Goal: Task Accomplishment & Management: Manage account settings

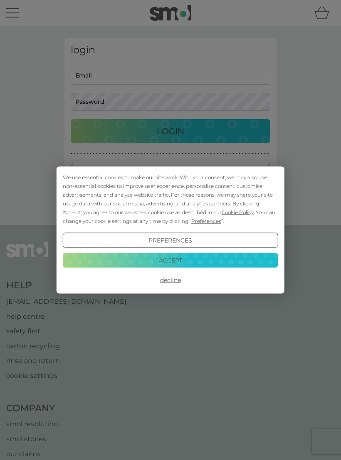
click at [194, 256] on button "Accept" at bounding box center [171, 259] width 216 height 15
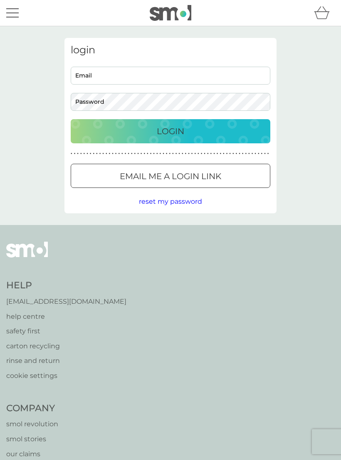
click at [175, 131] on p "Login" at bounding box center [170, 131] width 27 height 13
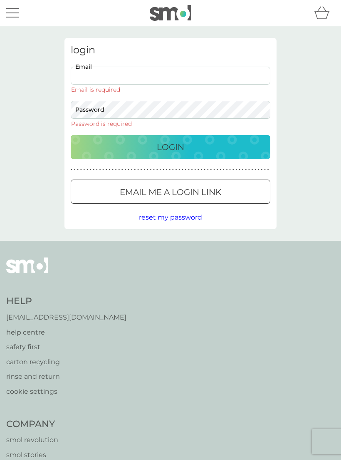
type input "[EMAIL_ADDRESS][DOMAIN_NAME]"
click at [171, 135] on button "Login" at bounding box center [171, 147] width 200 height 24
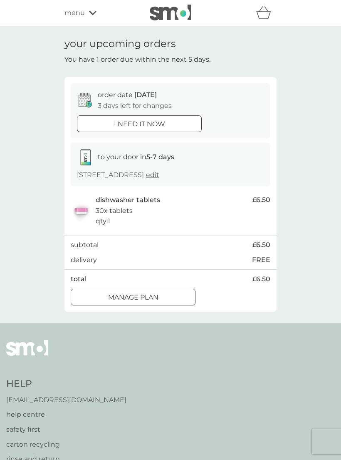
click at [137, 302] on div at bounding box center [133, 297] width 30 height 9
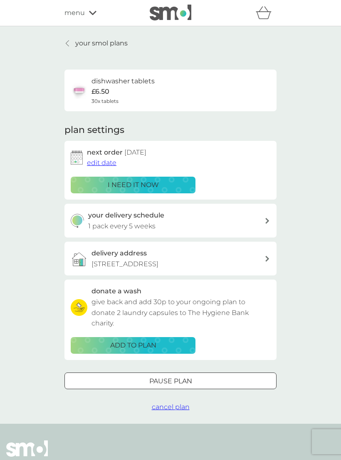
click at [267, 219] on icon at bounding box center [268, 221] width 4 height 6
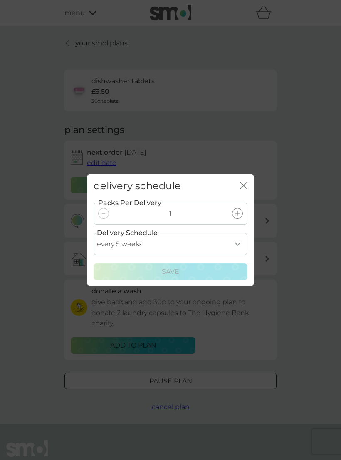
click at [236, 212] on icon at bounding box center [237, 213] width 5 height 5
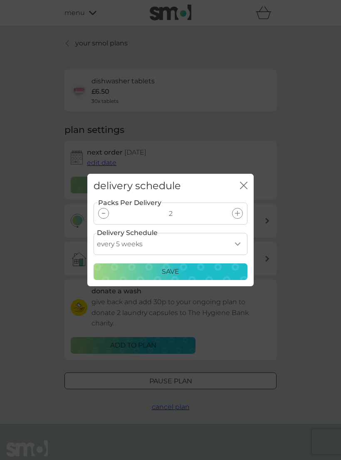
click at [239, 243] on select "every 1 week every 2 weeks every 3 weeks every 4 weeks every 5 weeks every 6 we…" at bounding box center [171, 244] width 154 height 22
select select "56"
click at [174, 267] on p "Save" at bounding box center [170, 271] width 17 height 11
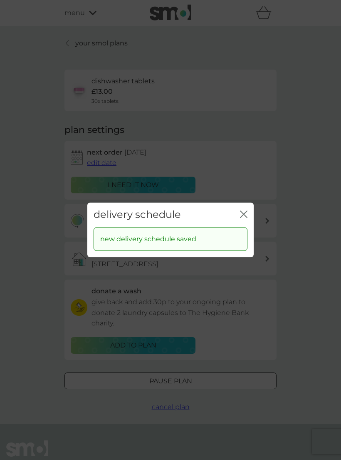
click at [244, 212] on icon "close" at bounding box center [243, 213] width 7 height 7
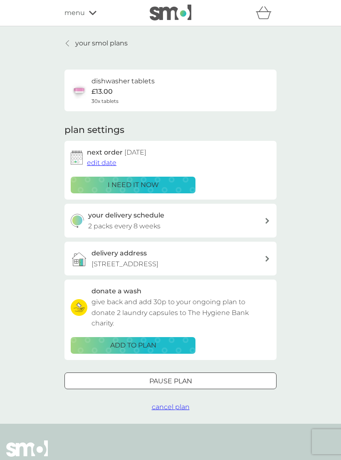
click at [139, 184] on p "i need it now" at bounding box center [133, 184] width 51 height 11
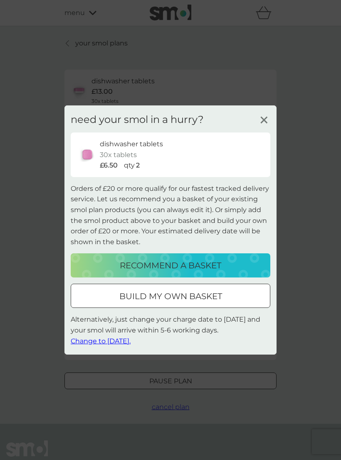
click at [267, 116] on icon at bounding box center [264, 120] width 12 height 12
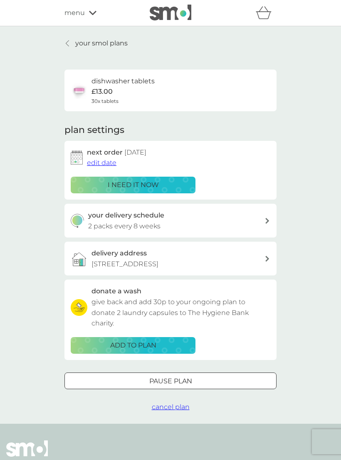
click at [138, 182] on p "i need it now" at bounding box center [133, 184] width 51 height 11
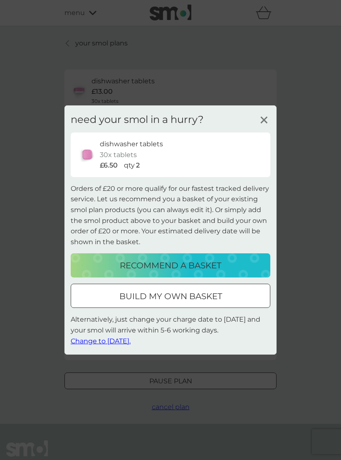
click at [263, 116] on icon at bounding box center [264, 120] width 12 height 12
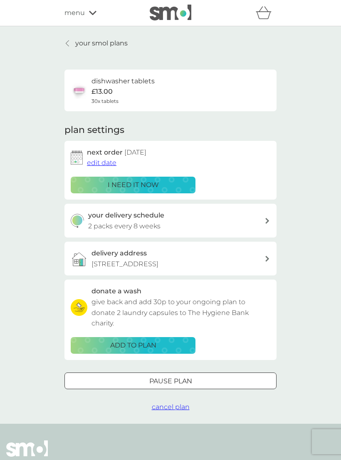
click at [102, 159] on span "edit date" at bounding box center [102, 163] width 30 height 8
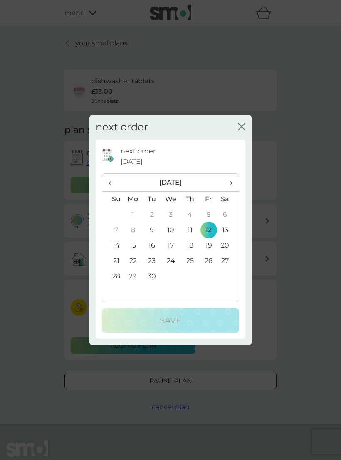
click at [151, 227] on td "9" at bounding box center [152, 229] width 19 height 15
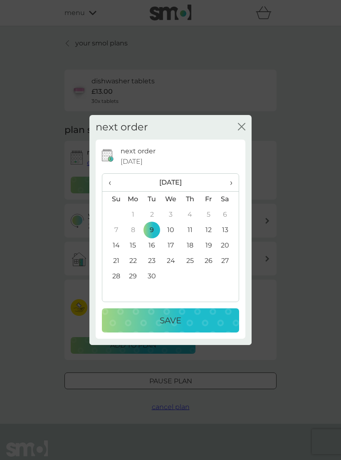
click at [188, 320] on div "Save" at bounding box center [170, 320] width 121 height 13
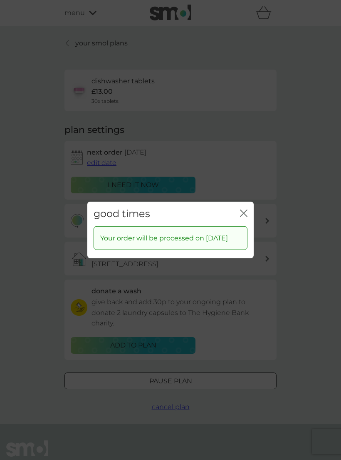
click at [308, 237] on div "good times close Your order will be processed on 9 Sep 2025" at bounding box center [170, 230] width 341 height 460
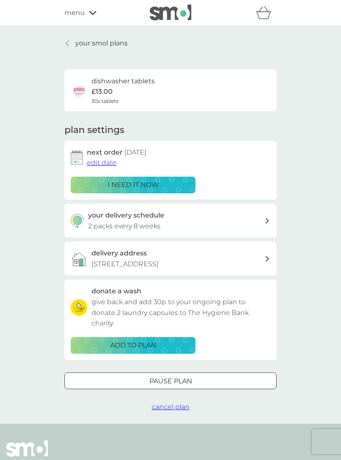
click at [98, 42] on p "your smol plans" at bounding box center [101, 43] width 52 height 11
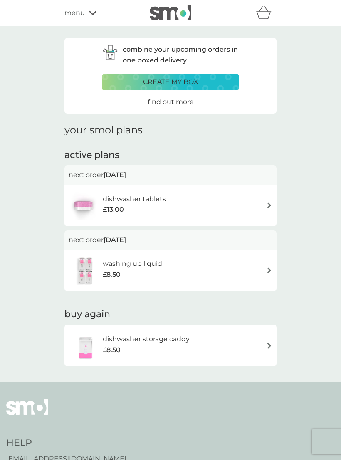
click at [268, 263] on div "washing up liquid £8.50" at bounding box center [171, 270] width 204 height 29
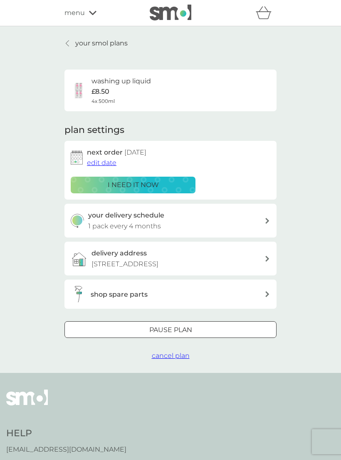
click at [100, 159] on span "edit date" at bounding box center [102, 163] width 30 height 8
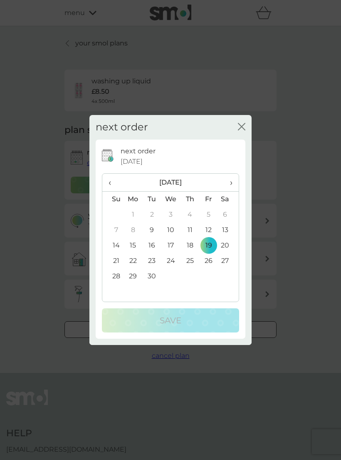
click at [210, 260] on td "26" at bounding box center [208, 260] width 19 height 15
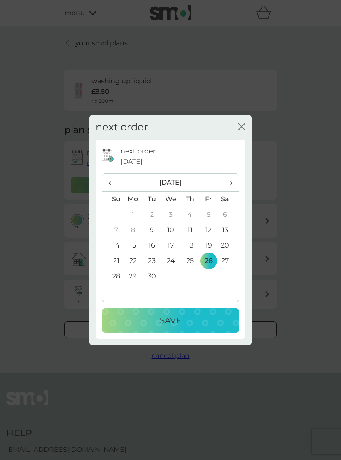
click at [177, 316] on p "Save" at bounding box center [171, 320] width 22 height 13
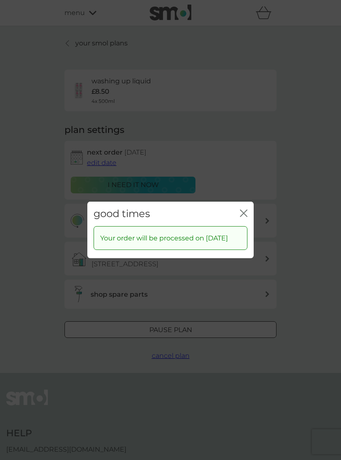
click at [248, 205] on div "good times close" at bounding box center [170, 214] width 167 height 25
click at [247, 209] on icon "close" at bounding box center [243, 212] width 7 height 7
